Goal: Task Accomplishment & Management: Use online tool/utility

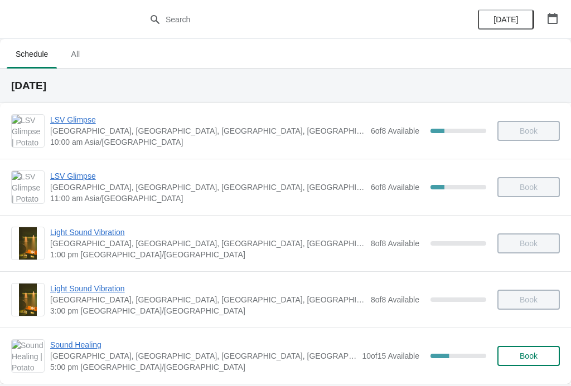
click at [89, 343] on span "Sound Healing" at bounding box center [203, 344] width 306 height 11
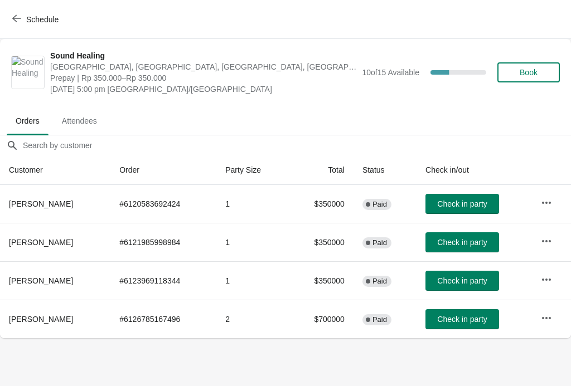
click at [441, 313] on button "Check in party" at bounding box center [462, 319] width 74 height 20
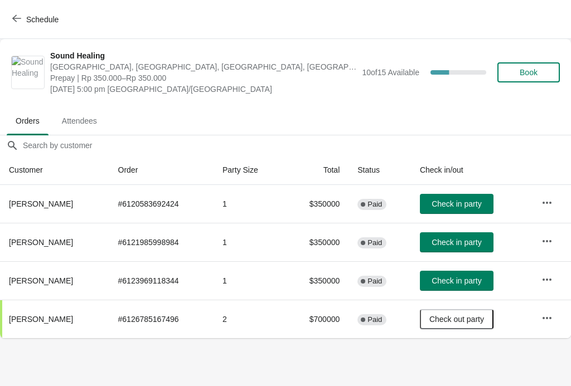
click at [462, 238] on span "Check in party" at bounding box center [456, 242] width 50 height 9
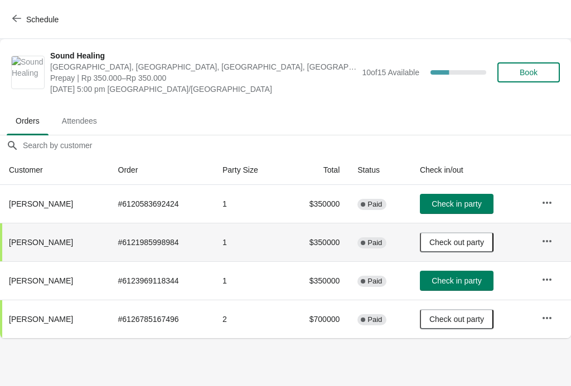
click at [466, 280] on span "Check in party" at bounding box center [456, 280] width 50 height 9
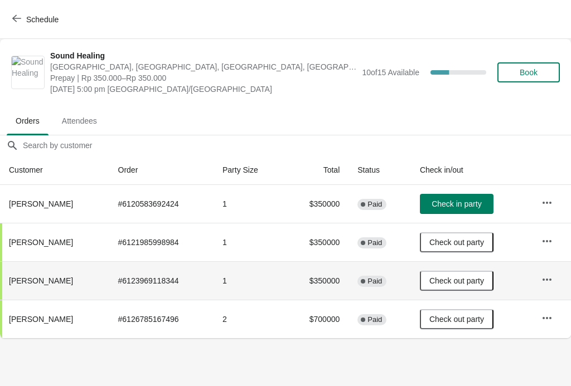
click at [8, 17] on button "Schedule" at bounding box center [37, 19] width 62 height 20
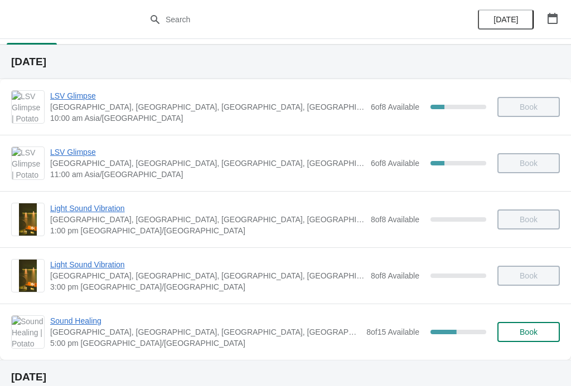
scroll to position [47, 0]
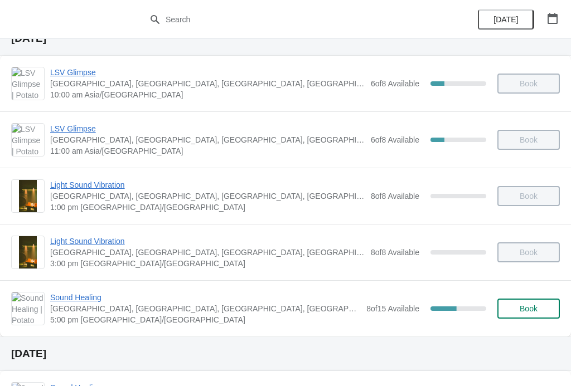
click at [86, 298] on span "Sound Healing" at bounding box center [205, 297] width 310 height 11
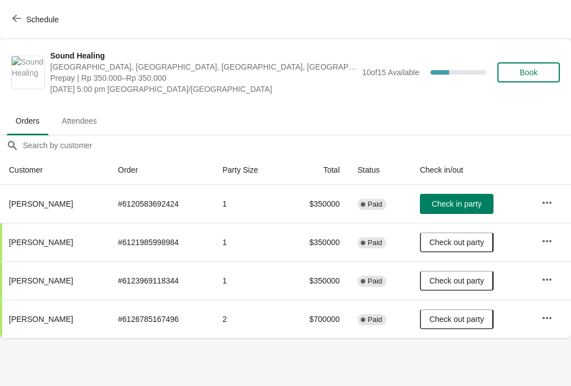
scroll to position [0, 0]
click at [18, 18] on icon "button" at bounding box center [16, 18] width 9 height 9
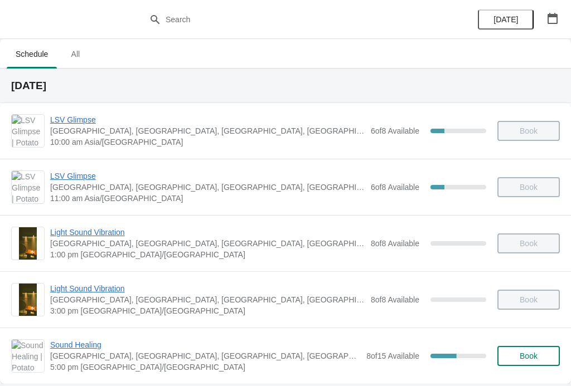
click at [54, 348] on span "Sound Healing" at bounding box center [205, 344] width 310 height 11
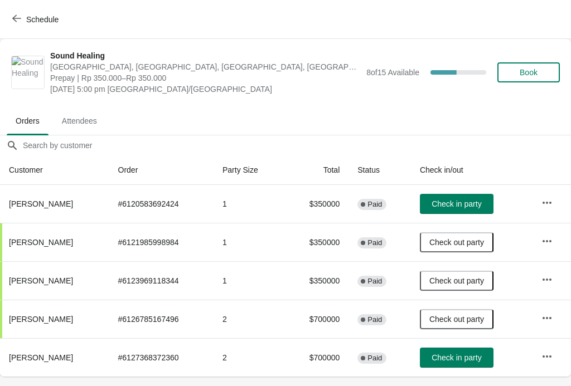
click at [455, 359] on span "Check in party" at bounding box center [456, 357] width 50 height 9
